Goal: Task Accomplishment & Management: Manage account settings

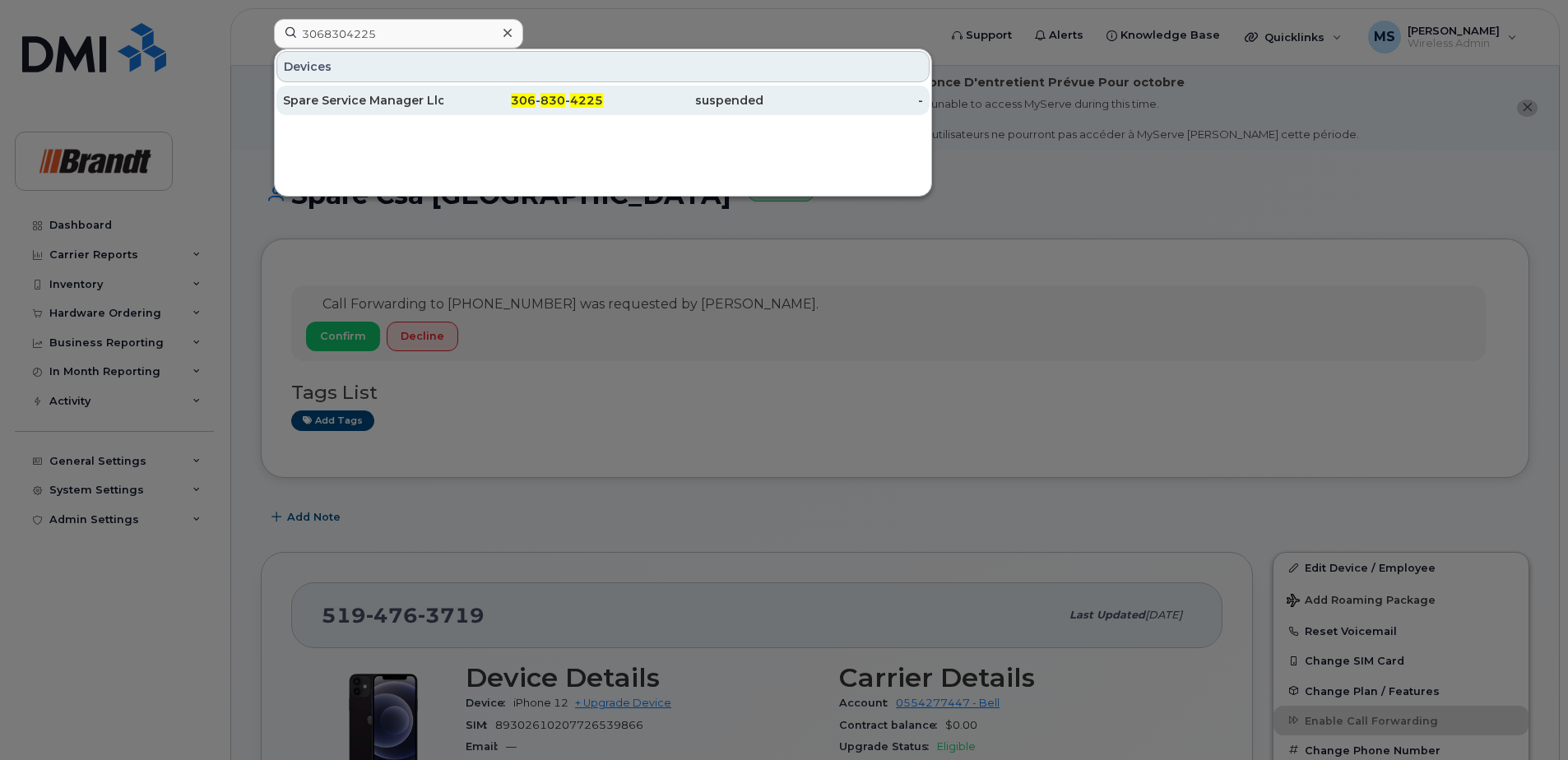
type input "3068304225"
click at [416, 106] on div "Spare Service Manager Lloysminster." at bounding box center [363, 100] width 160 height 16
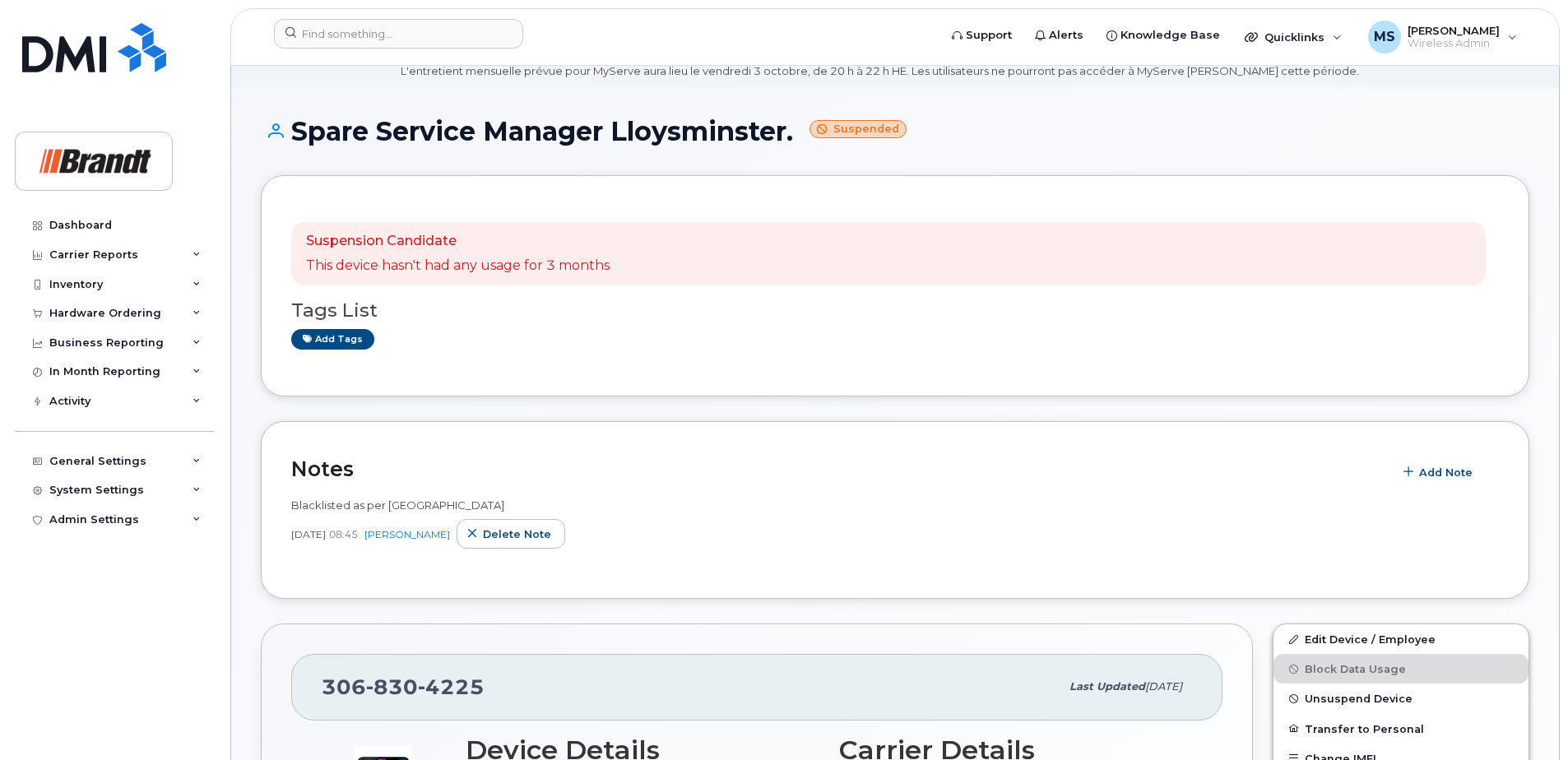
scroll to position [83, 0]
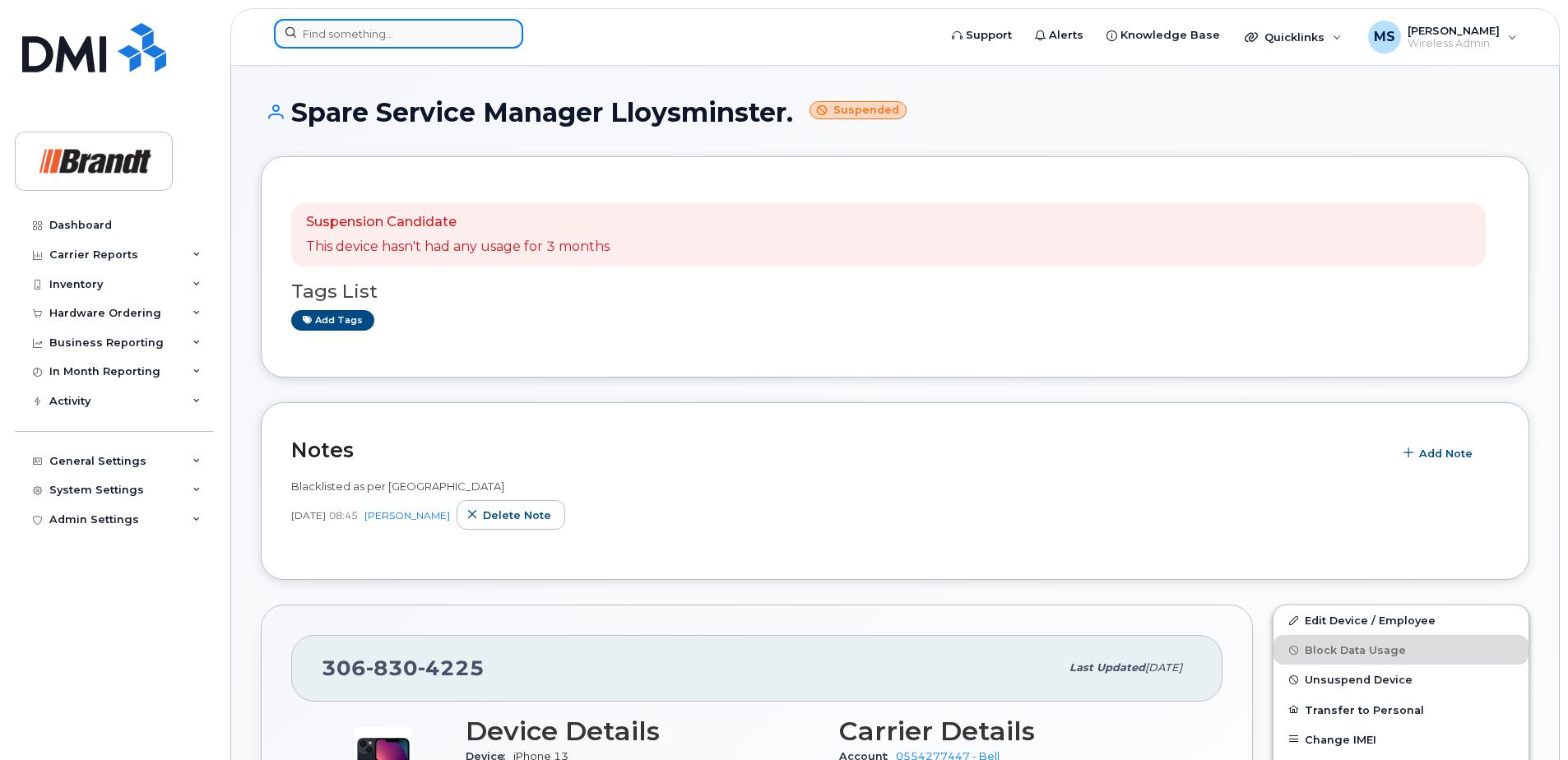
click at [389, 32] on input at bounding box center [398, 34] width 249 height 30
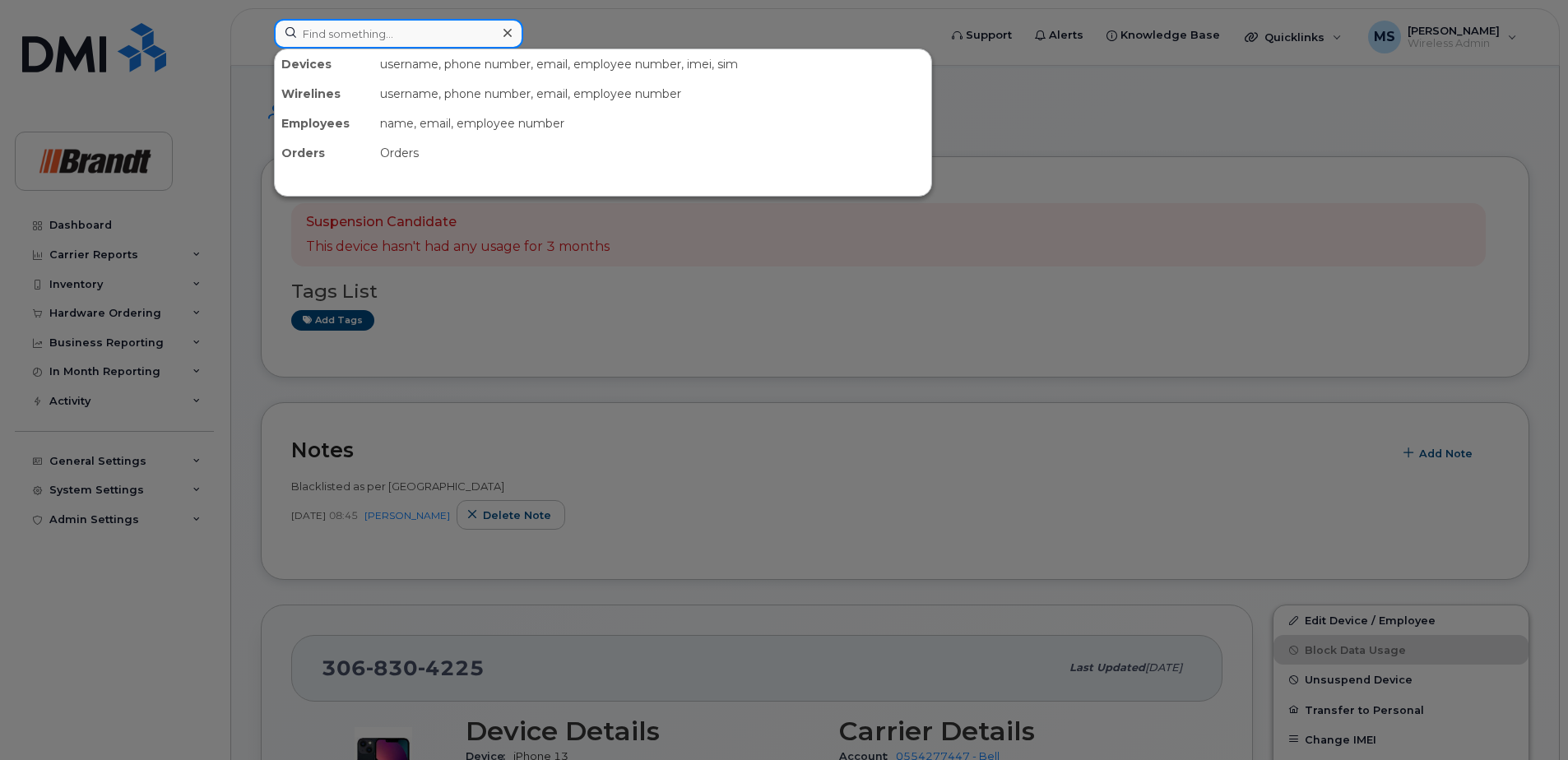
paste input "3065702785"
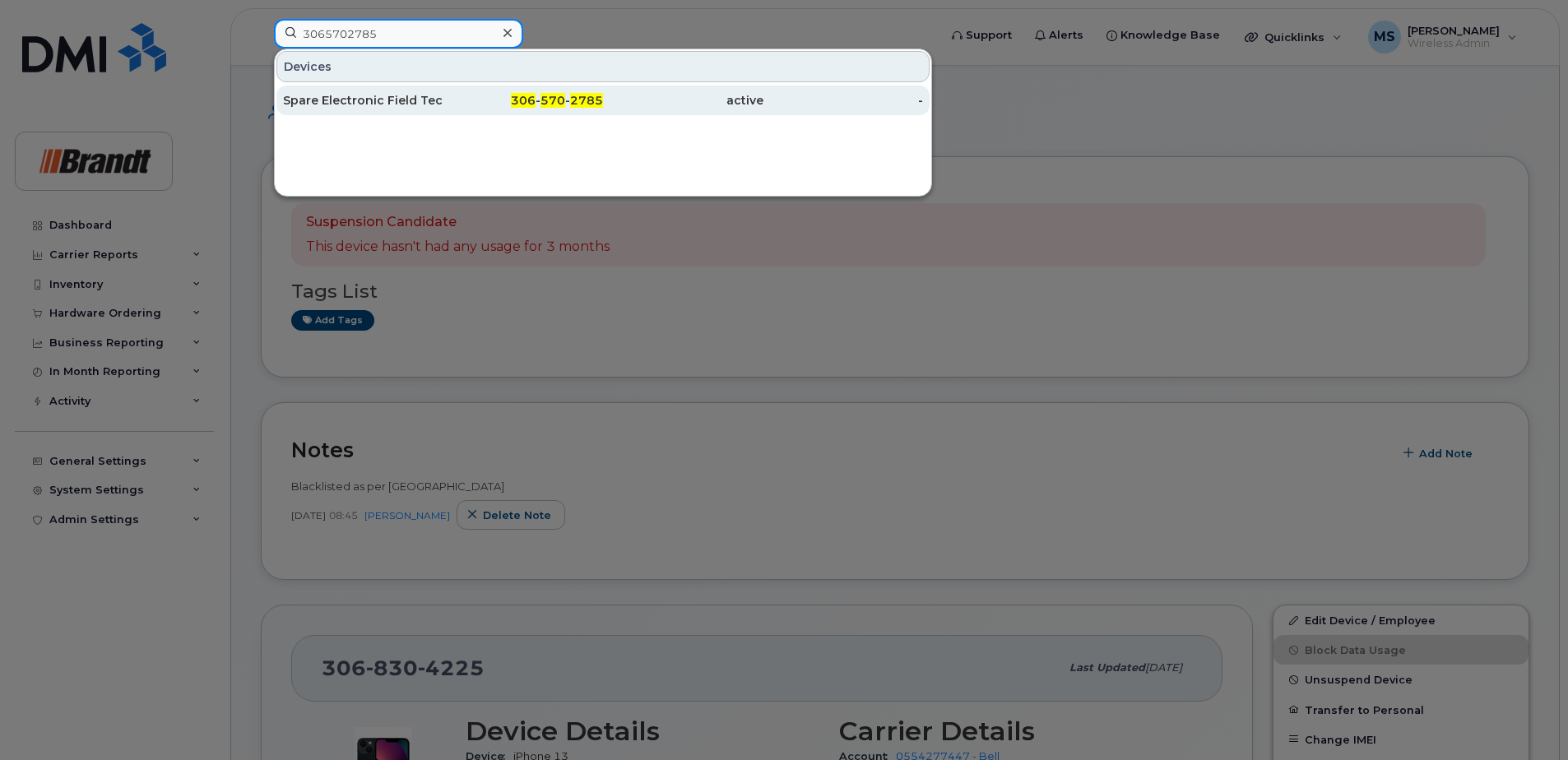
type input "3065702785"
click at [500, 100] on div "306 - 570 - 2785" at bounding box center [523, 100] width 160 height 16
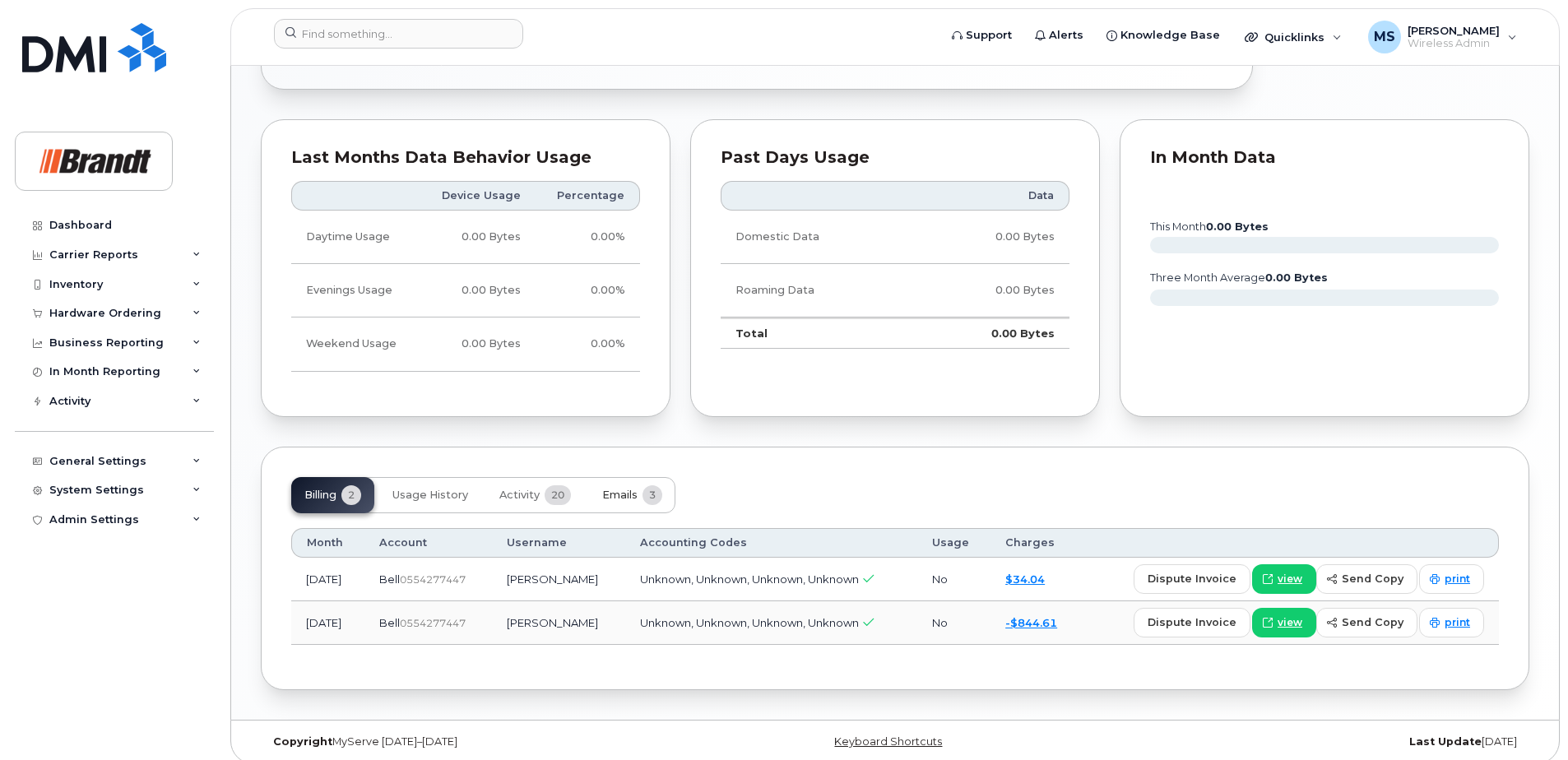
scroll to position [995, 0]
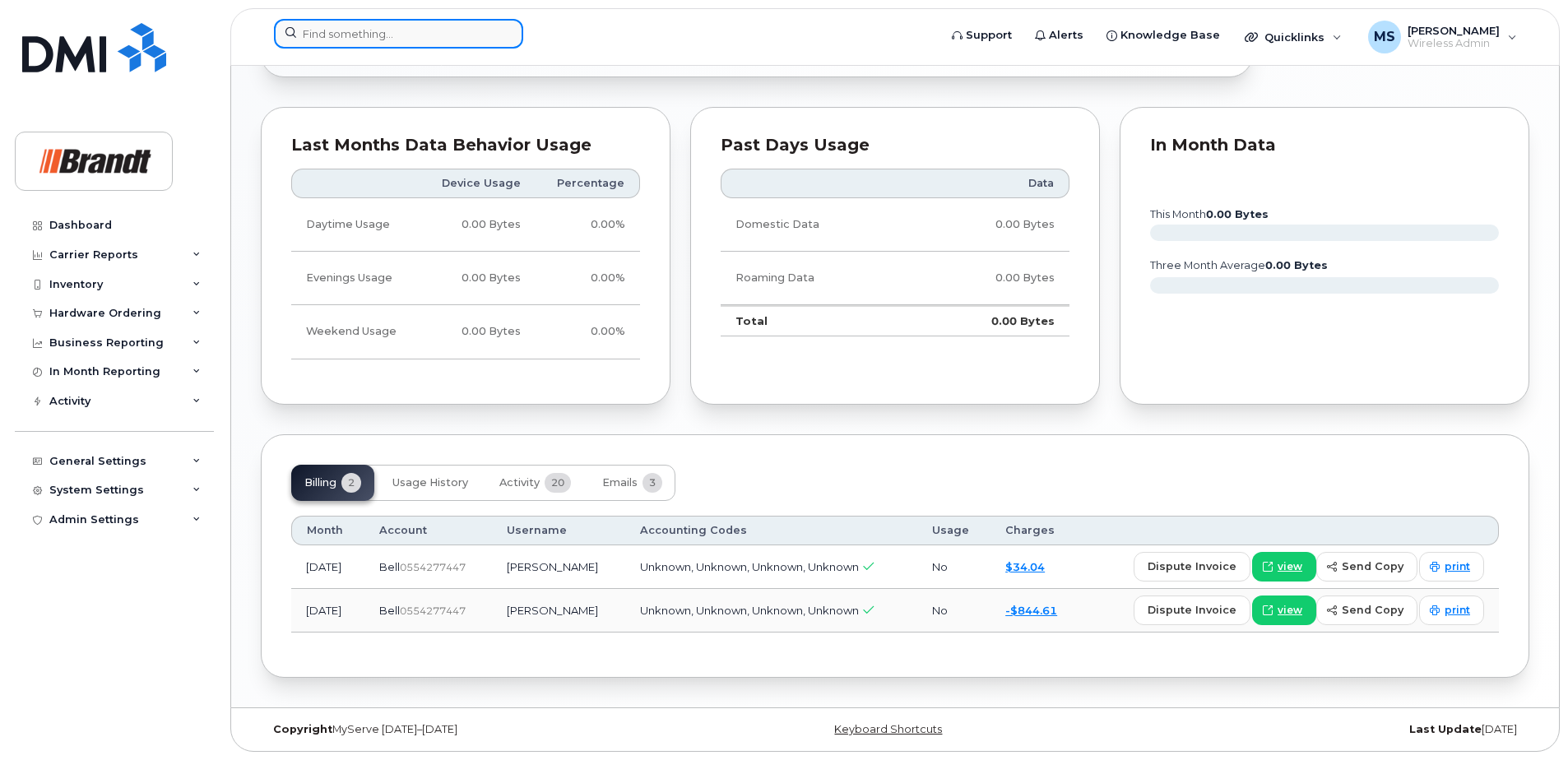
click at [424, 31] on input at bounding box center [398, 34] width 249 height 30
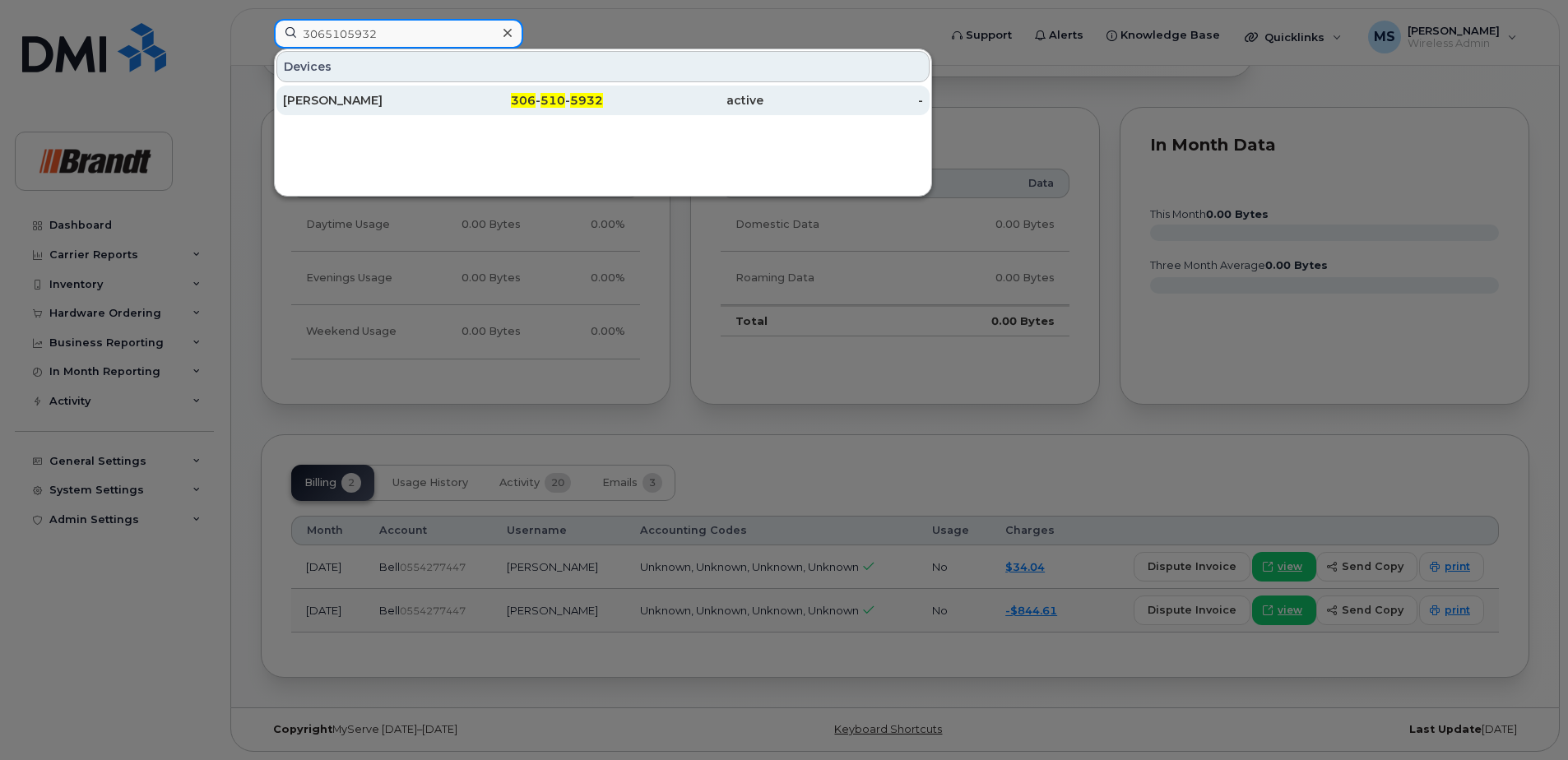
type input "3065105932"
drag, startPoint x: 494, startPoint y: 101, endPoint x: 503, endPoint y: 111, distance: 13.5
click at [495, 102] on div "306 - 510 - 5932" at bounding box center [523, 100] width 160 height 16
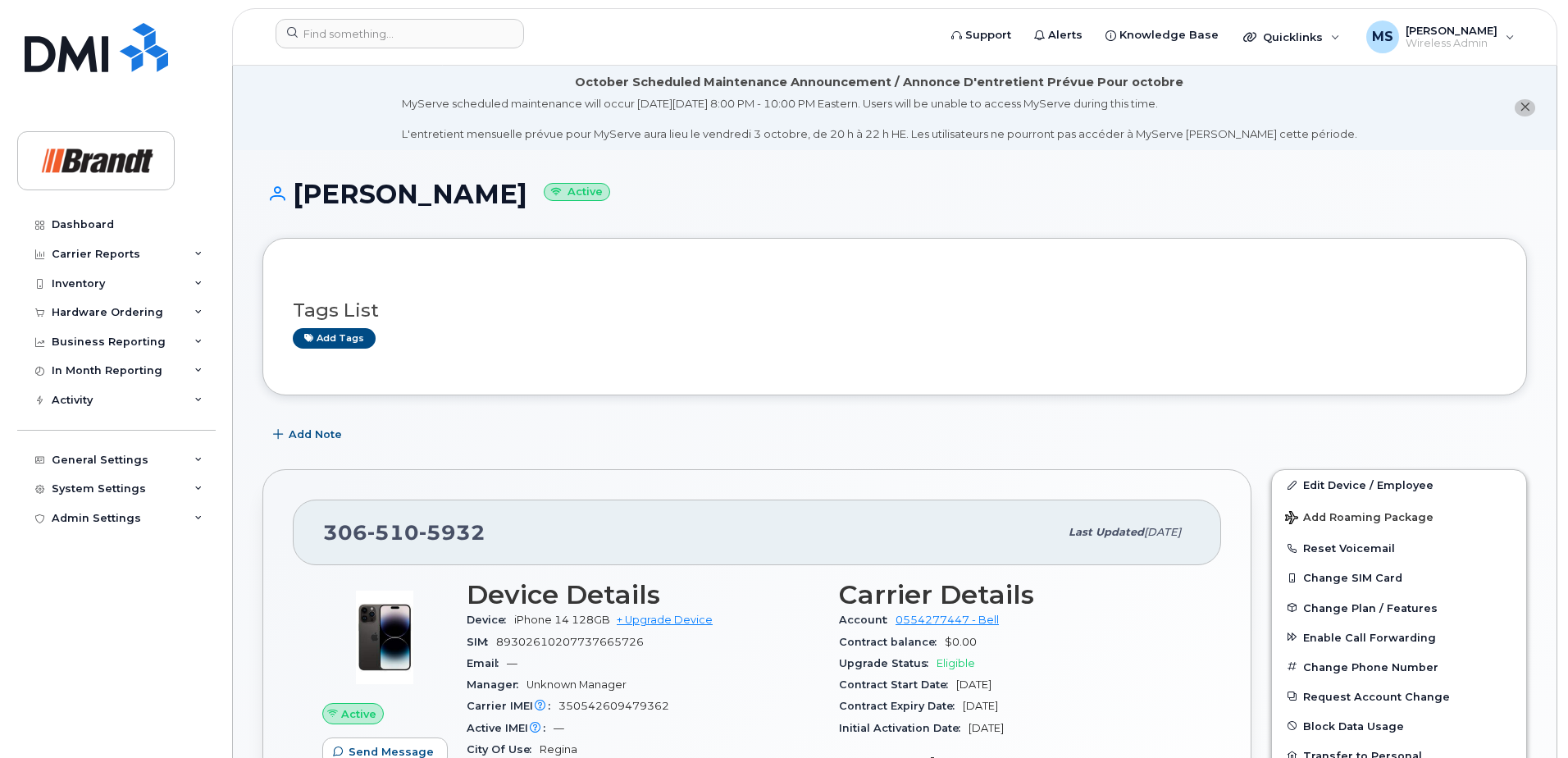
scroll to position [164, 0]
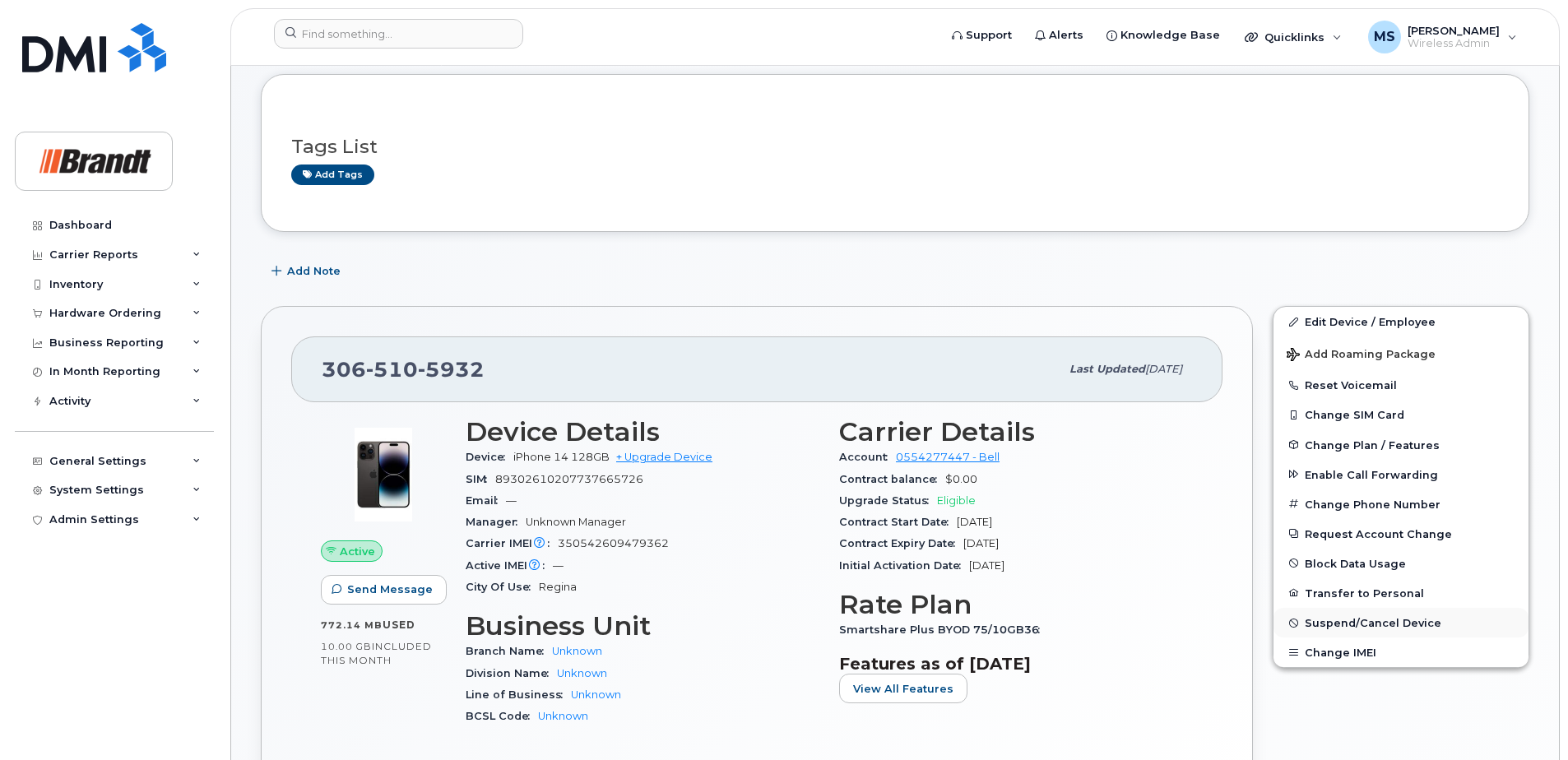
click at [1350, 627] on span "Suspend/Cancel Device" at bounding box center [1372, 623] width 136 height 12
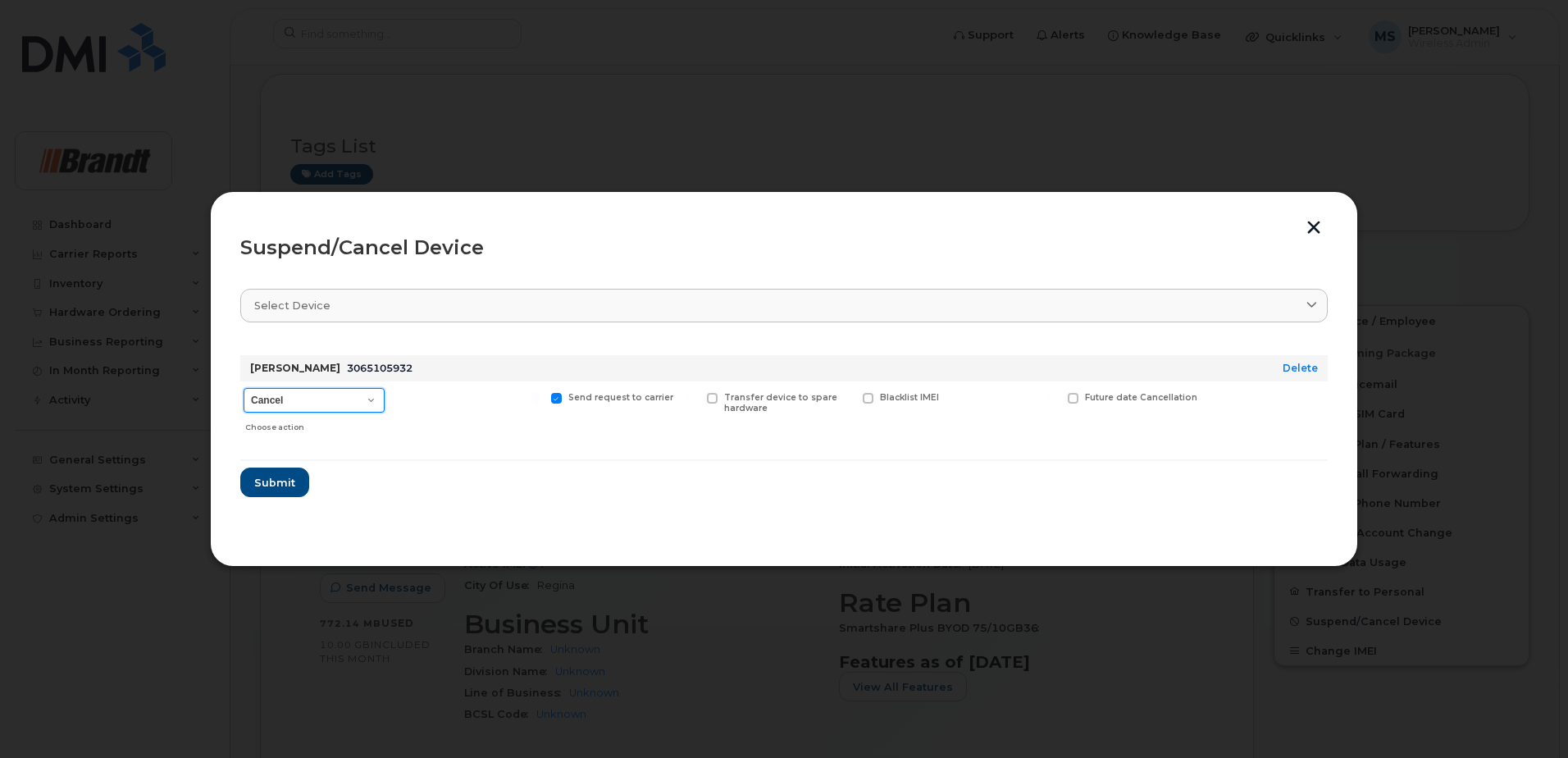
click at [321, 393] on select "Cancel Suspend - Extend Suspension Suspend - Reduced Rate Suspend - Full Rate S…" at bounding box center [314, 400] width 141 height 25
select select "[object Object]"
click at [244, 388] on select "Cancel Suspend - Extend Suspension Suspend - Reduced Rate Suspend - Full Rate S…" at bounding box center [314, 400] width 141 height 25
click at [431, 397] on span "Available for new activations/redeployments" at bounding box center [474, 403] width 123 height 21
click at [384, 397] on input "Available for new activations/redeployments" at bounding box center [380, 397] width 9 height 9
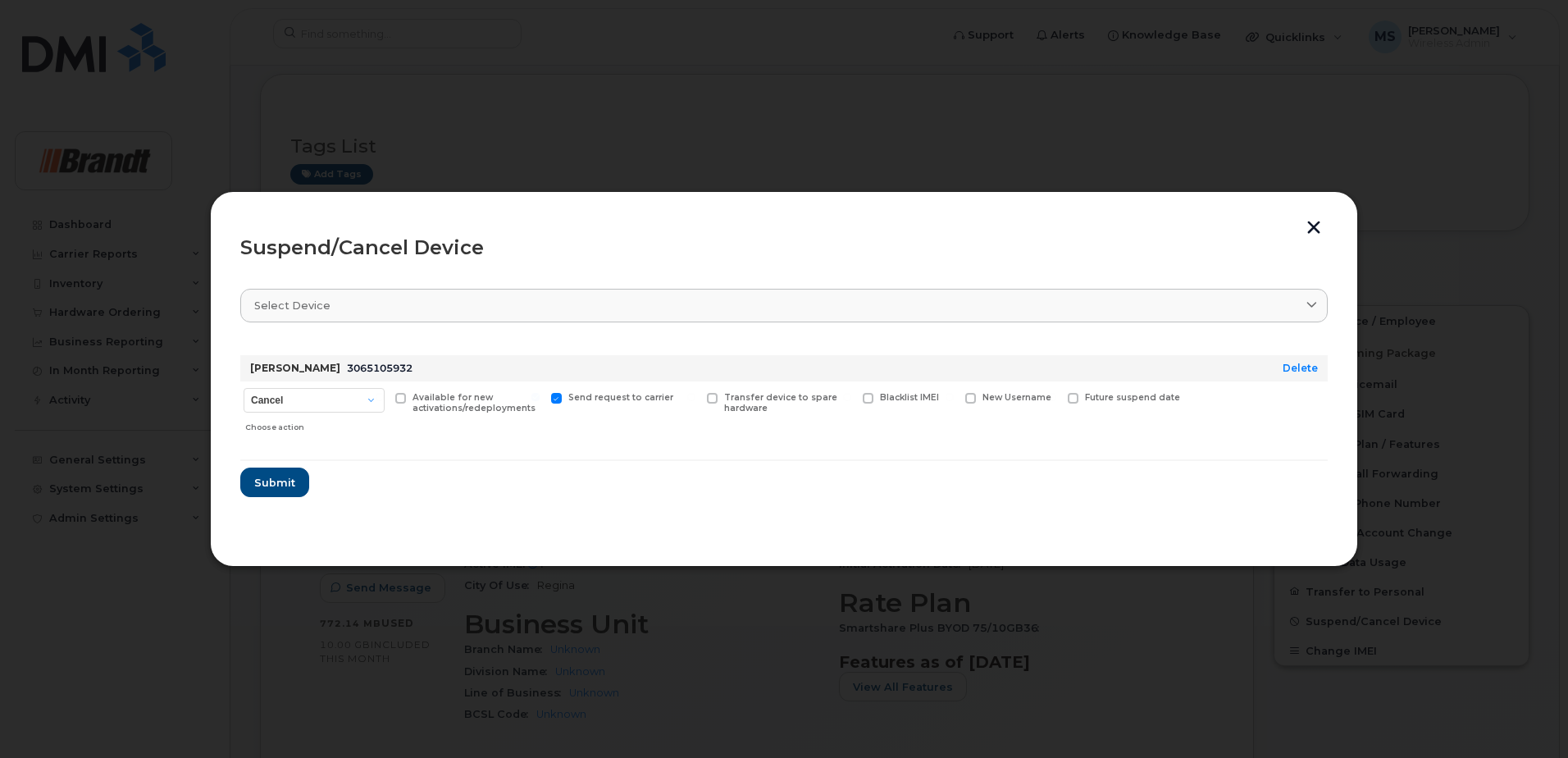
checkbox input "true"
click at [995, 396] on span "New Username" at bounding box center [1017, 397] width 69 height 11
click at [954, 396] on input "New Username" at bounding box center [949, 397] width 9 height 9
checkbox input "true"
click at [1022, 428] on input "text" at bounding box center [1011, 423] width 92 height 30
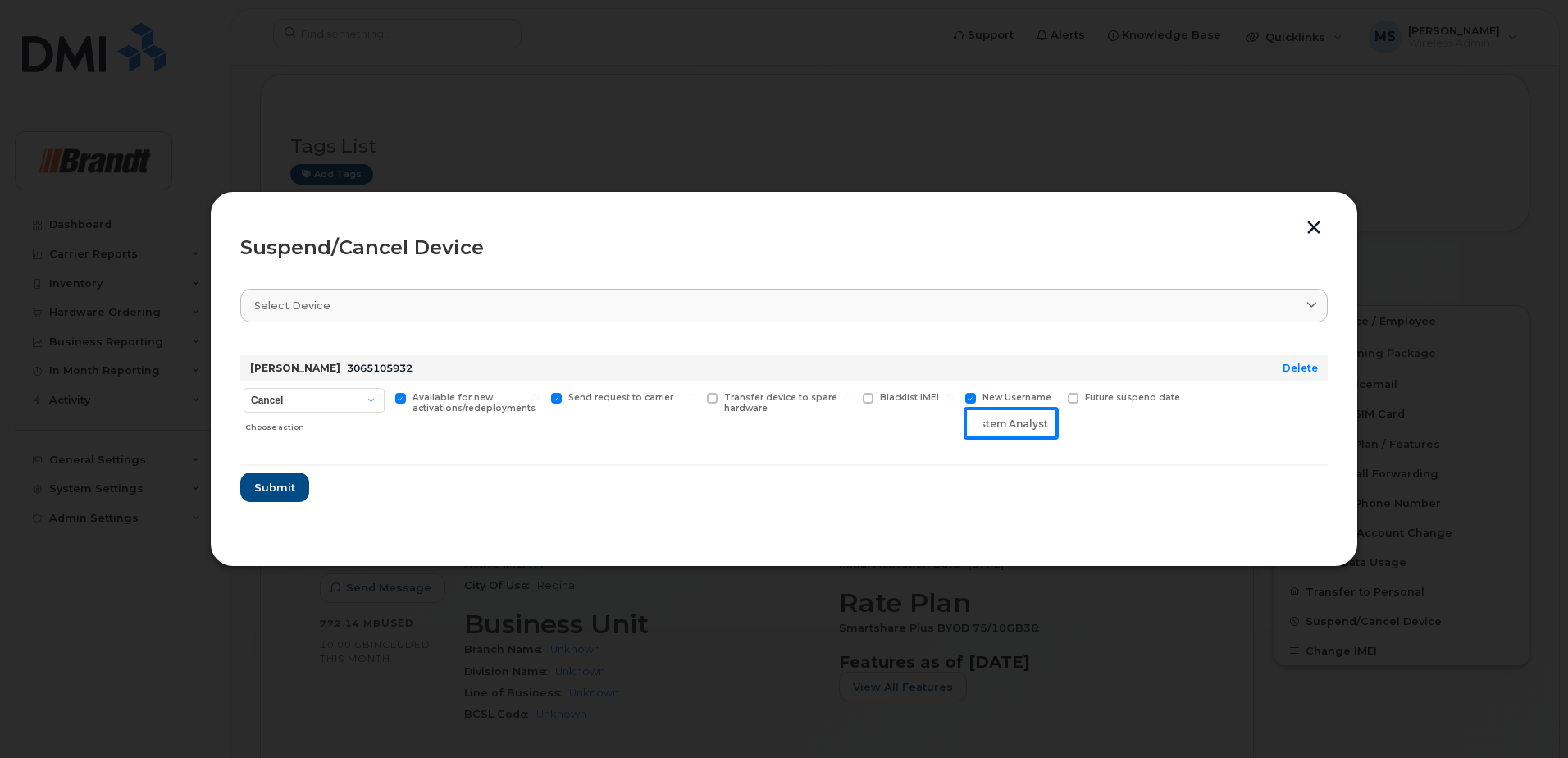
scroll to position [0, 55]
type input "Spare System Analyst IT"
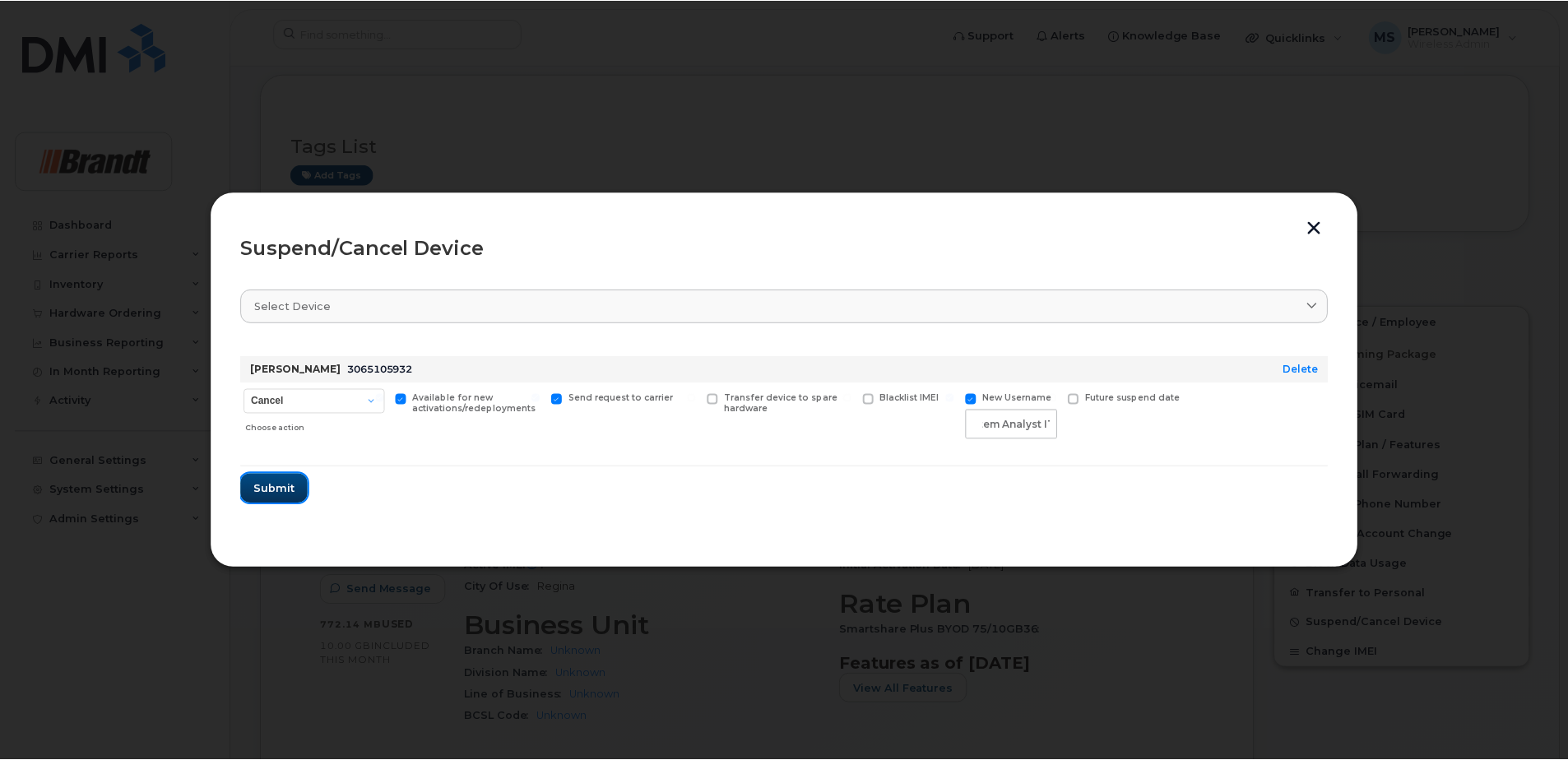
scroll to position [0, 0]
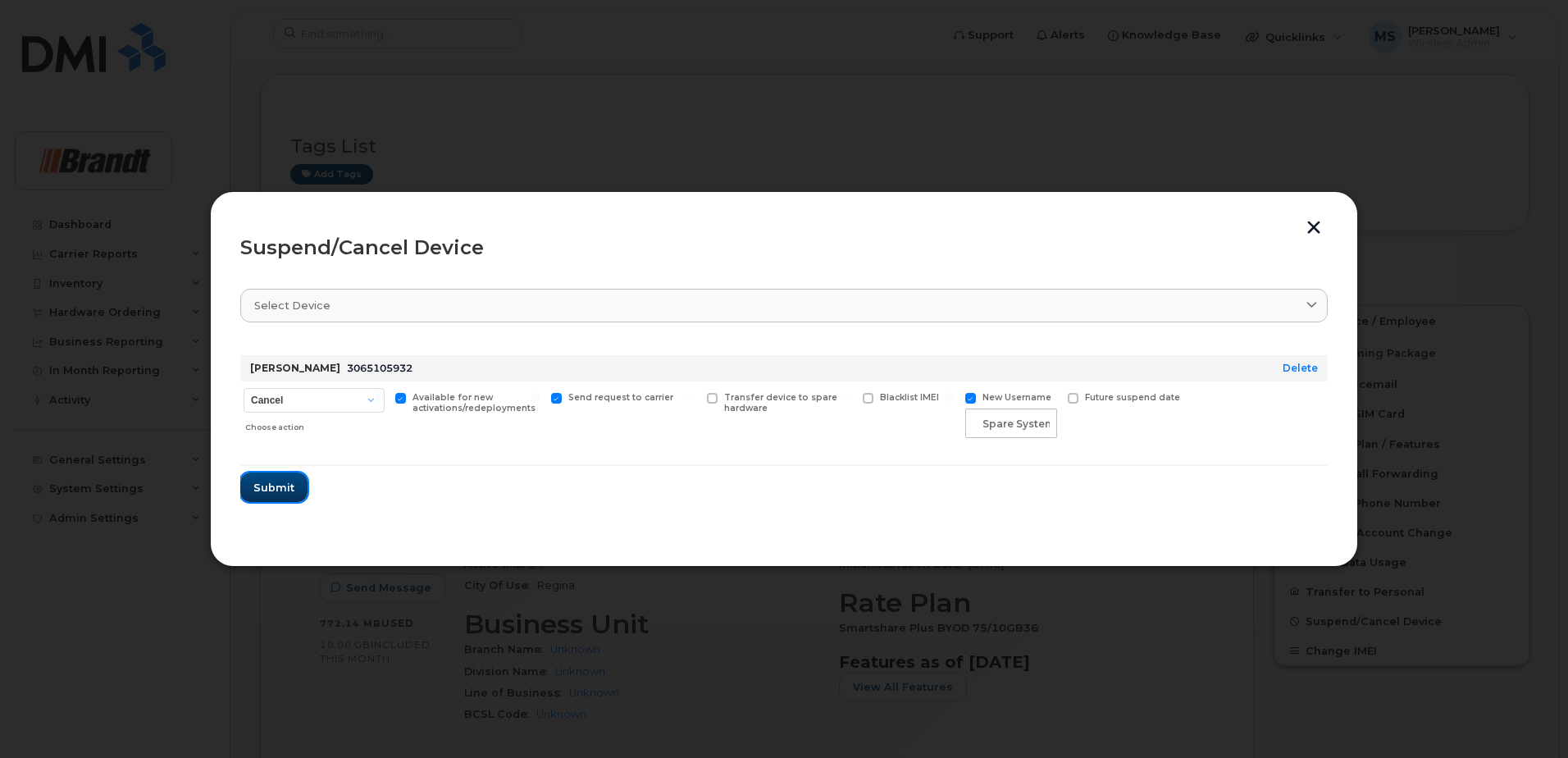
click at [269, 491] on span "Submit" at bounding box center [274, 487] width 41 height 15
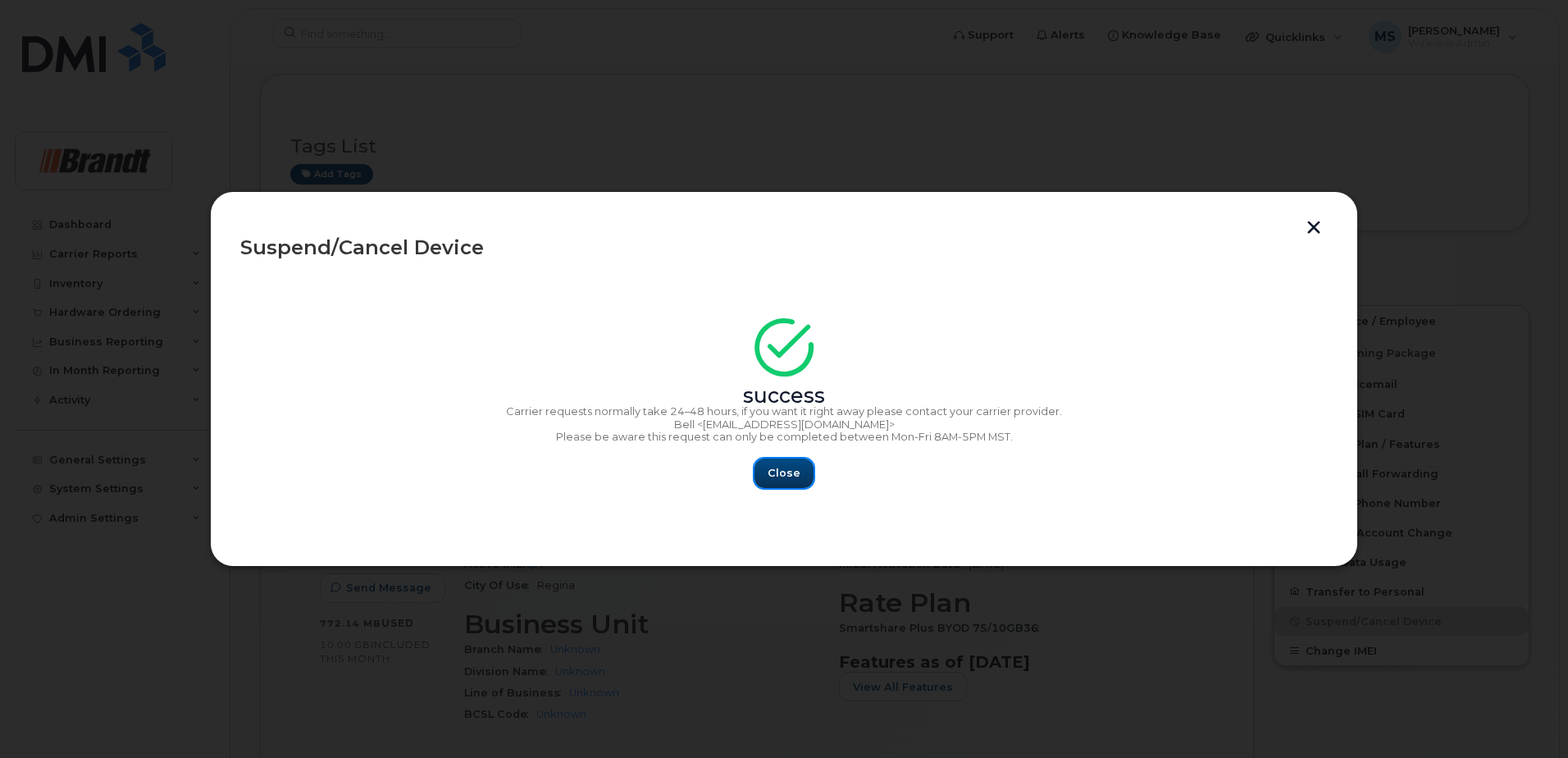
click at [777, 470] on span "Close" at bounding box center [784, 473] width 33 height 15
